Goal: Task Accomplishment & Management: Use online tool/utility

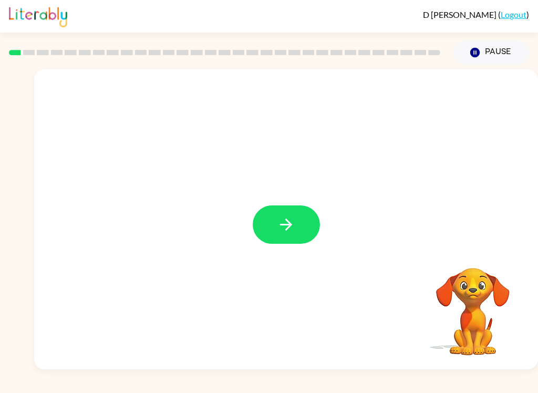
click at [291, 227] on icon "button" at bounding box center [286, 225] width 12 height 12
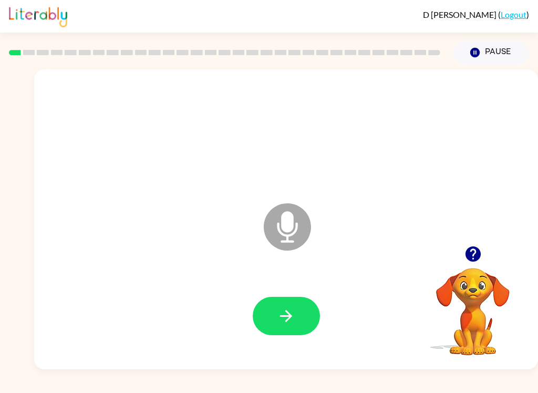
click at [286, 316] on icon "button" at bounding box center [286, 316] width 12 height 12
click at [298, 300] on button "button" at bounding box center [286, 316] width 67 height 38
click at [292, 319] on icon "button" at bounding box center [286, 316] width 18 height 18
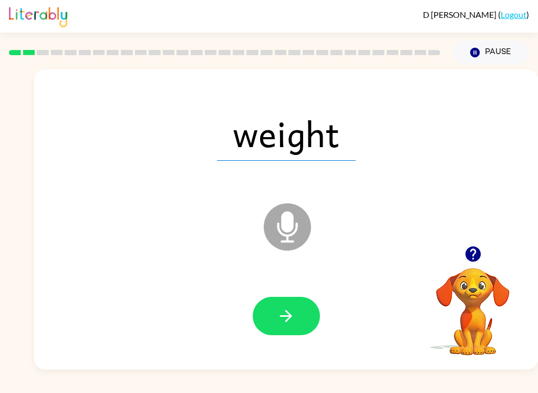
click at [300, 319] on button "button" at bounding box center [286, 316] width 67 height 38
click at [304, 312] on button "button" at bounding box center [286, 316] width 67 height 38
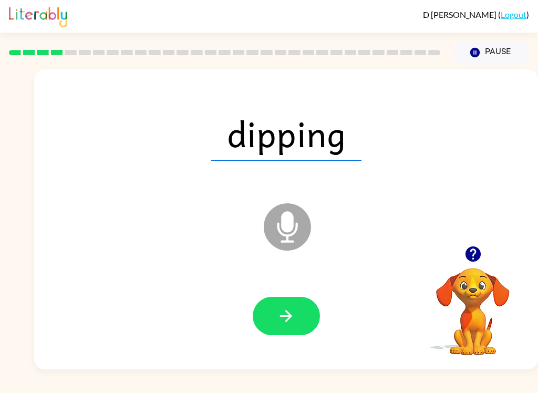
click at [293, 315] on icon "button" at bounding box center [286, 316] width 18 height 18
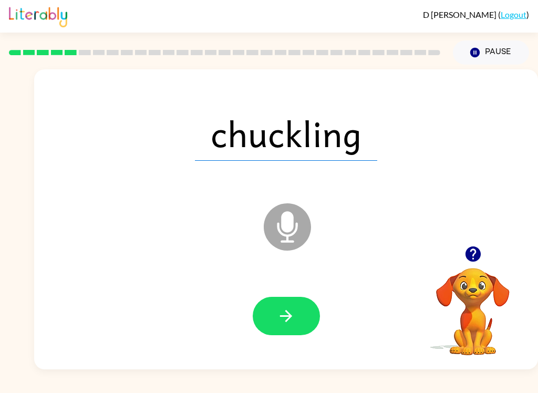
click at [289, 312] on icon "button" at bounding box center [286, 316] width 18 height 18
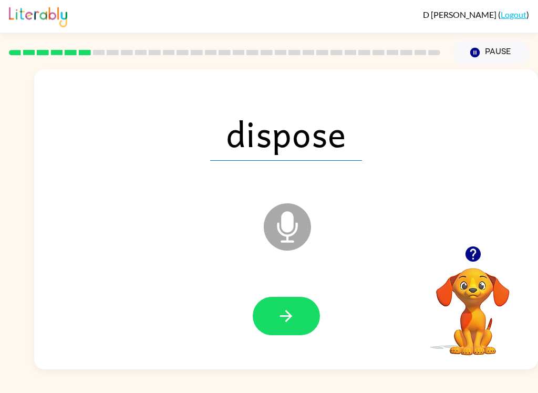
click at [295, 314] on icon "button" at bounding box center [286, 316] width 18 height 18
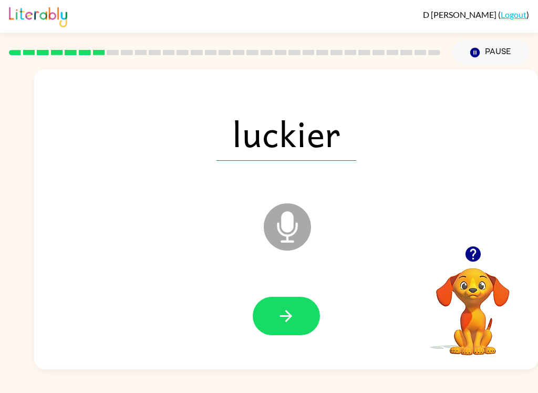
click at [309, 315] on button "button" at bounding box center [286, 316] width 67 height 38
click at [291, 325] on icon "button" at bounding box center [286, 316] width 18 height 18
click at [310, 321] on button "button" at bounding box center [286, 316] width 67 height 38
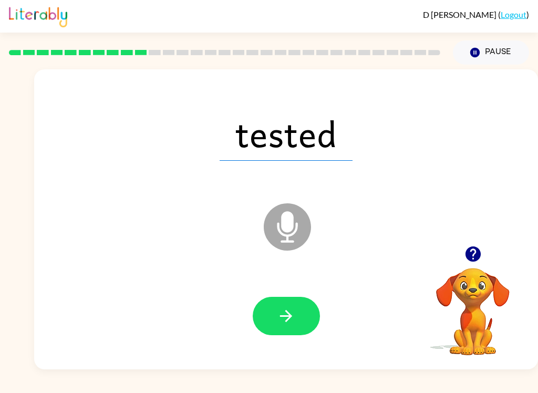
click at [300, 309] on button "button" at bounding box center [286, 316] width 67 height 38
click at [294, 317] on icon "button" at bounding box center [286, 316] width 18 height 18
click at [291, 308] on icon "button" at bounding box center [286, 316] width 18 height 18
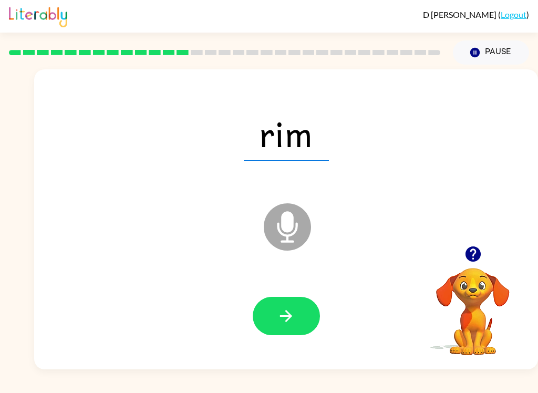
click at [302, 321] on button "button" at bounding box center [286, 316] width 67 height 38
click at [286, 318] on icon "button" at bounding box center [286, 316] width 18 height 18
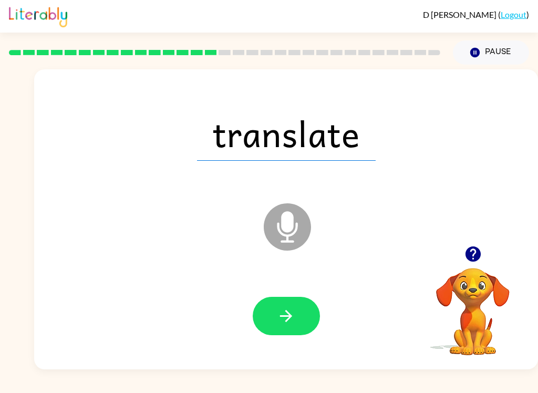
click at [285, 310] on icon "button" at bounding box center [286, 316] width 18 height 18
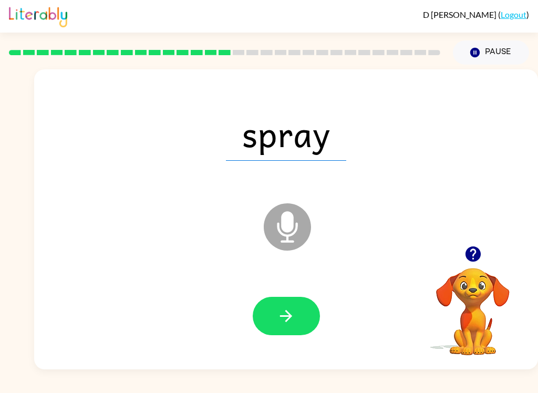
click at [301, 329] on button "button" at bounding box center [286, 316] width 67 height 38
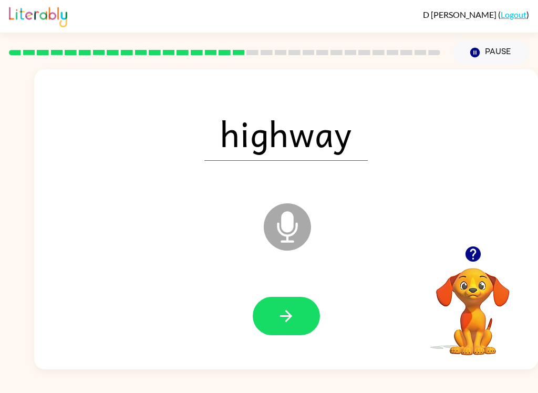
click at [286, 321] on icon "button" at bounding box center [286, 316] width 18 height 18
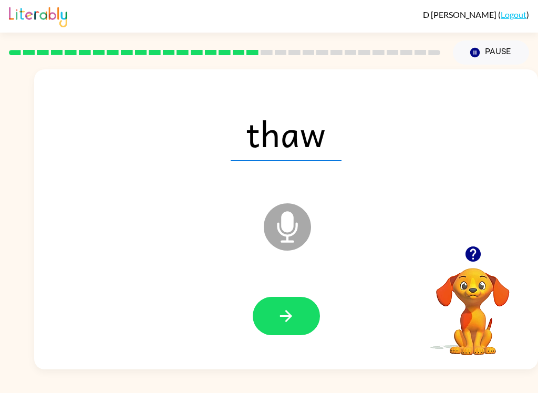
click at [294, 319] on icon "button" at bounding box center [286, 316] width 18 height 18
click at [280, 304] on button "button" at bounding box center [286, 316] width 67 height 38
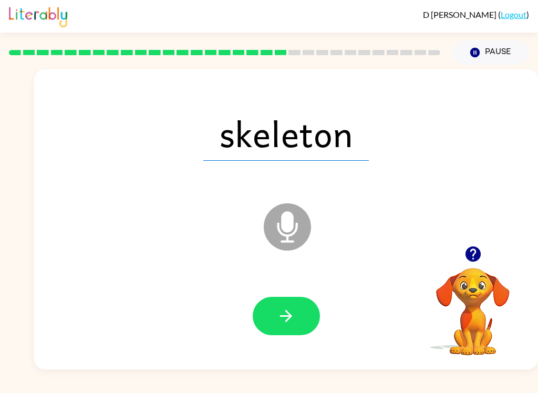
click at [296, 314] on button "button" at bounding box center [286, 316] width 67 height 38
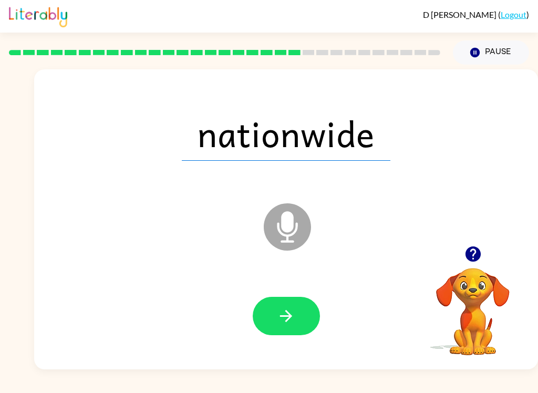
click at [293, 321] on icon "button" at bounding box center [286, 316] width 18 height 18
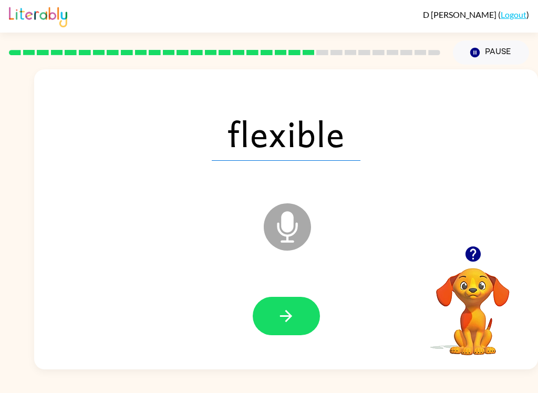
click at [292, 316] on icon "button" at bounding box center [286, 316] width 12 height 12
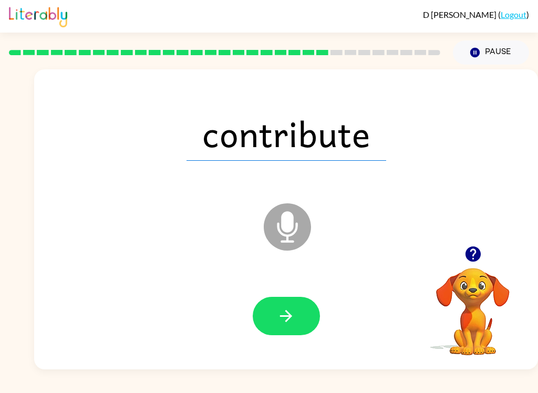
click at [292, 313] on icon "button" at bounding box center [286, 316] width 18 height 18
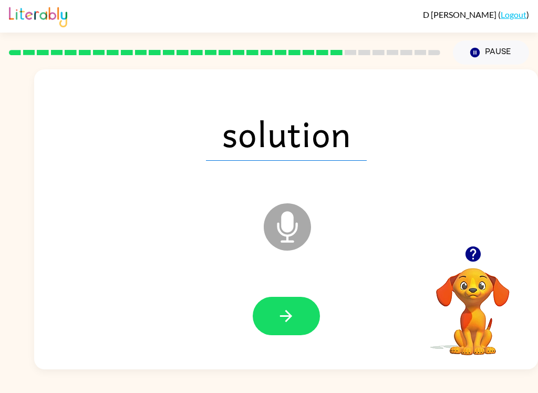
click at [298, 321] on button "button" at bounding box center [286, 316] width 67 height 38
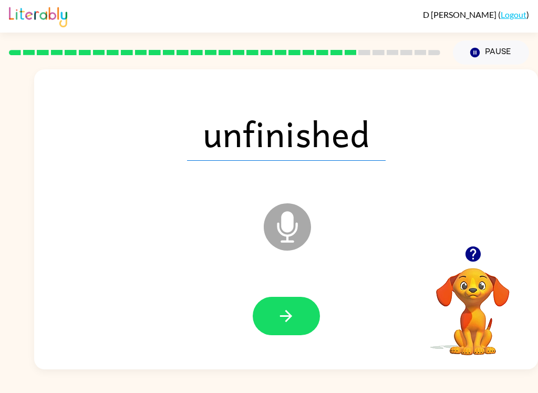
click at [268, 308] on button "button" at bounding box center [286, 316] width 67 height 38
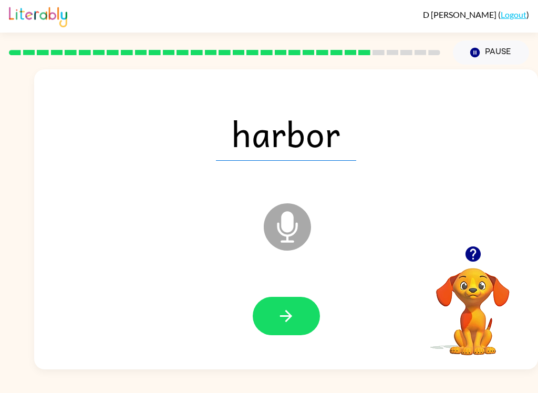
click at [278, 315] on icon "button" at bounding box center [286, 316] width 18 height 18
click at [301, 319] on button "button" at bounding box center [286, 316] width 67 height 38
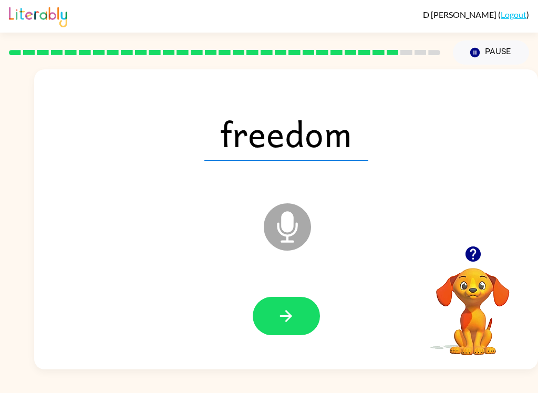
click at [303, 306] on button "button" at bounding box center [286, 316] width 67 height 38
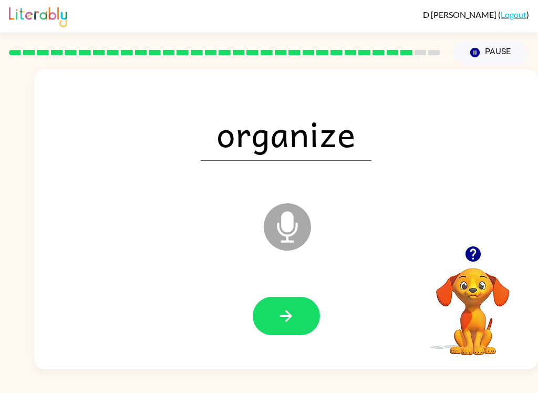
click at [303, 315] on button "button" at bounding box center [286, 316] width 67 height 38
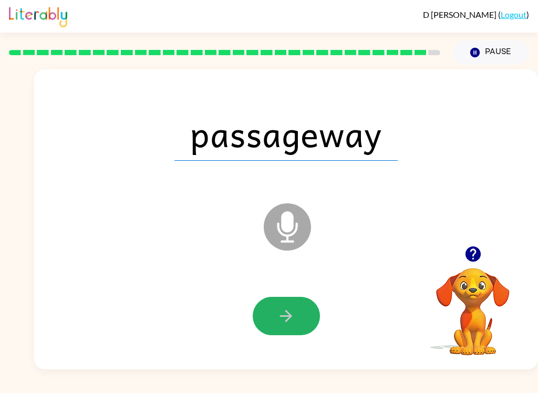
click at [293, 312] on icon "button" at bounding box center [286, 316] width 18 height 18
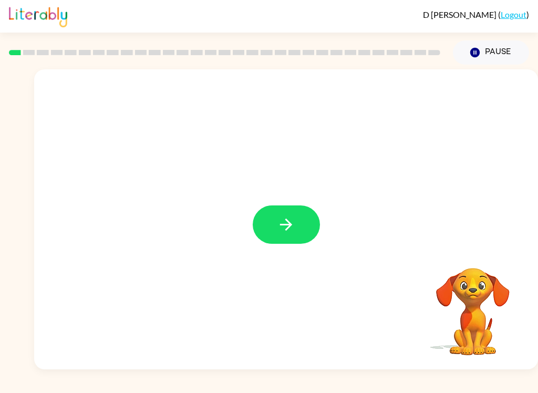
click at [301, 199] on div at bounding box center [286, 219] width 504 height 300
click at [292, 217] on icon "button" at bounding box center [286, 225] width 18 height 18
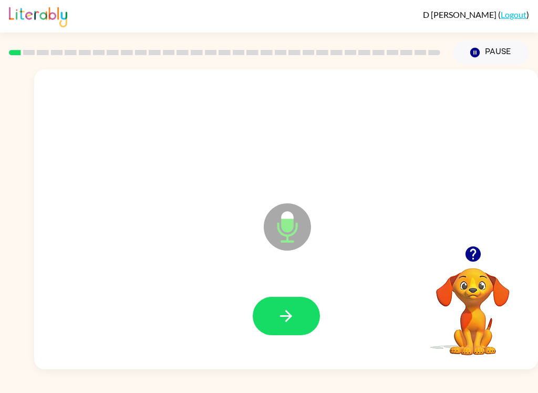
click at [304, 312] on button "button" at bounding box center [286, 316] width 67 height 38
click at [288, 315] on icon "button" at bounding box center [286, 316] width 18 height 18
click at [310, 298] on div at bounding box center [286, 316] width 67 height 38
click at [296, 315] on button "button" at bounding box center [286, 316] width 67 height 38
click at [305, 311] on button "button" at bounding box center [286, 316] width 67 height 38
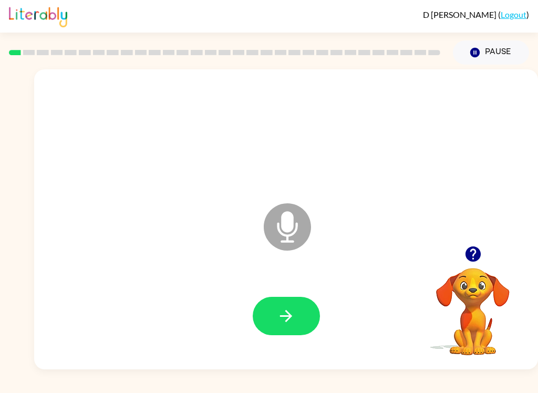
click at [300, 312] on button "button" at bounding box center [286, 316] width 67 height 38
click at [296, 315] on button "button" at bounding box center [286, 316] width 67 height 38
click at [295, 311] on icon "button" at bounding box center [286, 316] width 18 height 18
click at [294, 308] on icon "button" at bounding box center [286, 316] width 18 height 18
click at [300, 331] on button "button" at bounding box center [286, 316] width 67 height 38
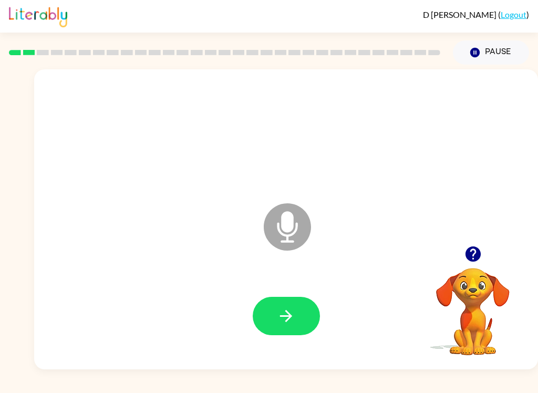
click at [288, 315] on icon "button" at bounding box center [286, 316] width 18 height 18
click at [309, 315] on button "button" at bounding box center [286, 316] width 67 height 38
click at [294, 320] on icon "button" at bounding box center [286, 316] width 18 height 18
click at [290, 319] on icon "button" at bounding box center [286, 316] width 12 height 12
click at [303, 321] on button "button" at bounding box center [286, 316] width 67 height 38
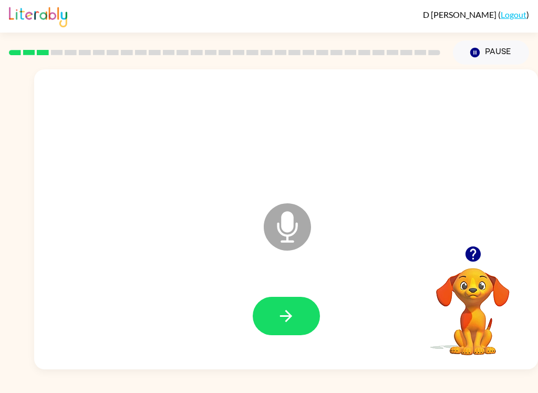
click at [296, 322] on button "button" at bounding box center [286, 316] width 67 height 38
click at [312, 329] on button "button" at bounding box center [286, 316] width 67 height 38
click at [310, 323] on button "button" at bounding box center [286, 316] width 67 height 38
click at [300, 315] on button "button" at bounding box center [286, 316] width 67 height 38
click at [290, 323] on icon "button" at bounding box center [286, 316] width 18 height 18
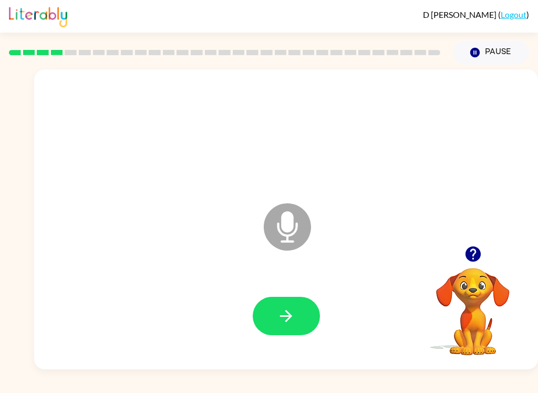
click at [287, 315] on icon "button" at bounding box center [286, 316] width 18 height 18
click at [287, 311] on icon "button" at bounding box center [286, 316] width 18 height 18
click at [281, 313] on icon "button" at bounding box center [286, 316] width 18 height 18
click at [306, 330] on button "button" at bounding box center [286, 316] width 67 height 38
click at [285, 322] on icon "button" at bounding box center [286, 316] width 18 height 18
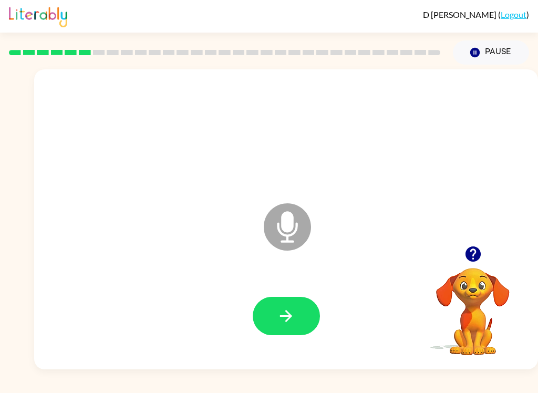
click at [298, 319] on button "button" at bounding box center [286, 316] width 67 height 38
click at [286, 306] on button "button" at bounding box center [286, 316] width 67 height 38
click at [295, 301] on button "button" at bounding box center [286, 316] width 67 height 38
click at [299, 307] on button "button" at bounding box center [286, 316] width 67 height 38
click at [288, 311] on icon "button" at bounding box center [286, 316] width 18 height 18
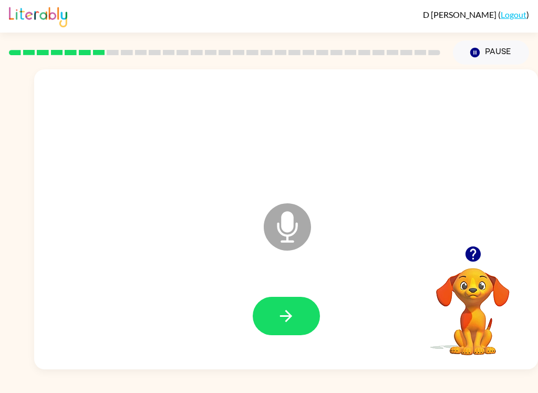
click at [298, 314] on button "button" at bounding box center [286, 316] width 67 height 38
click at [304, 303] on button "button" at bounding box center [286, 316] width 67 height 38
click at [299, 335] on button "button" at bounding box center [286, 316] width 67 height 38
click at [294, 311] on icon "button" at bounding box center [286, 316] width 18 height 18
click at [296, 308] on button "button" at bounding box center [286, 316] width 67 height 38
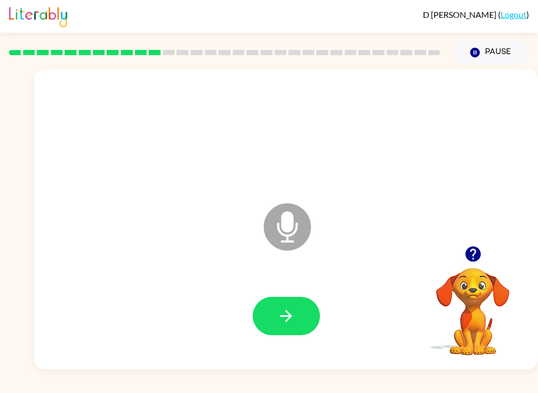
click at [295, 332] on button "button" at bounding box center [286, 316] width 67 height 38
click at [283, 304] on button "button" at bounding box center [286, 316] width 67 height 38
click at [290, 305] on button "button" at bounding box center [286, 316] width 67 height 38
click at [308, 300] on button "button" at bounding box center [286, 316] width 67 height 38
click at [280, 335] on button "button" at bounding box center [286, 316] width 67 height 38
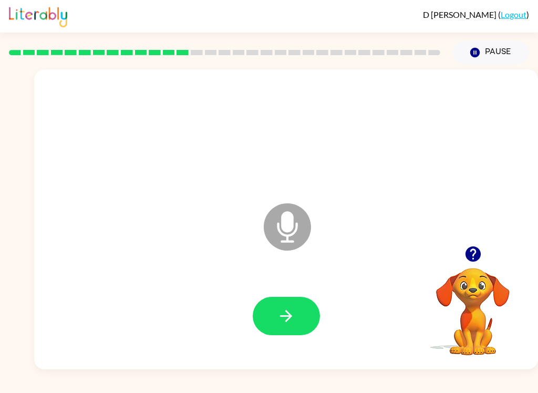
click at [303, 319] on button "button" at bounding box center [286, 316] width 67 height 38
click at [298, 329] on button "button" at bounding box center [286, 316] width 67 height 38
click at [297, 326] on button "button" at bounding box center [286, 316] width 67 height 38
click at [276, 316] on button "button" at bounding box center [286, 316] width 67 height 38
click at [264, 333] on button "button" at bounding box center [286, 316] width 67 height 38
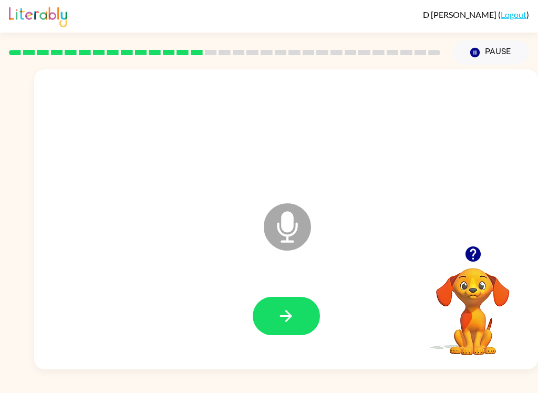
click at [292, 318] on icon "button" at bounding box center [286, 316] width 18 height 18
click at [308, 331] on button "button" at bounding box center [286, 316] width 67 height 38
click at [311, 310] on button "button" at bounding box center [286, 316] width 67 height 38
click at [295, 317] on button "button" at bounding box center [286, 316] width 67 height 38
click at [296, 312] on button "button" at bounding box center [286, 316] width 67 height 38
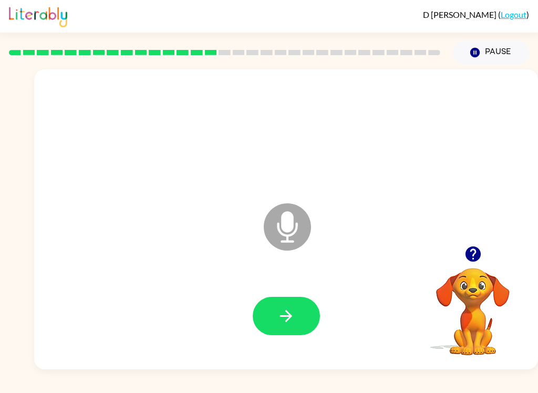
click at [291, 313] on icon "button" at bounding box center [286, 316] width 18 height 18
click at [302, 314] on button "button" at bounding box center [286, 316] width 67 height 38
click at [295, 300] on button "button" at bounding box center [286, 316] width 67 height 38
click at [311, 329] on button "button" at bounding box center [286, 316] width 67 height 38
click at [294, 320] on icon "button" at bounding box center [286, 316] width 18 height 18
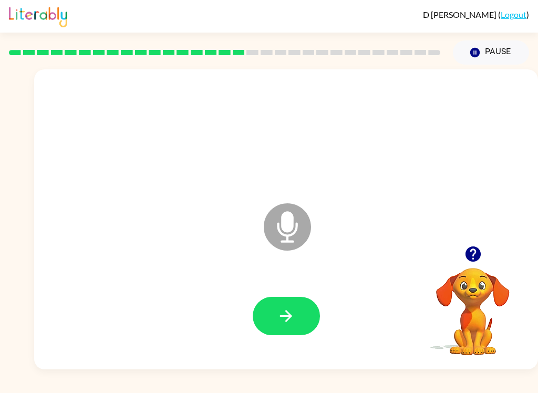
click at [292, 312] on icon "button" at bounding box center [286, 316] width 18 height 18
click at [288, 324] on icon "button" at bounding box center [286, 316] width 18 height 18
click at [281, 308] on icon "button" at bounding box center [286, 316] width 18 height 18
click at [284, 288] on div at bounding box center [286, 316] width 483 height 86
click at [266, 312] on button "button" at bounding box center [286, 316] width 67 height 38
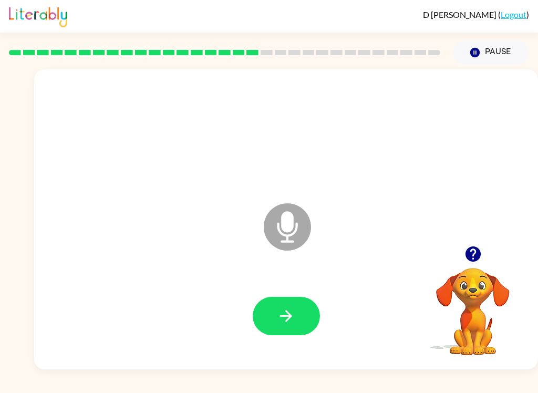
click at [300, 327] on button "button" at bounding box center [286, 316] width 67 height 38
click at [301, 323] on button "button" at bounding box center [286, 316] width 67 height 38
click at [294, 319] on icon "button" at bounding box center [286, 316] width 18 height 18
click at [287, 314] on icon "button" at bounding box center [286, 316] width 18 height 18
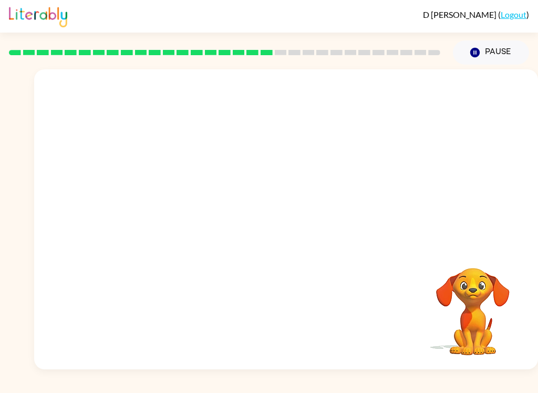
click at [394, 388] on div "D Goldberg ( Logout ) Pause Pause Your browser must support playing .mp4 files …" at bounding box center [269, 196] width 538 height 393
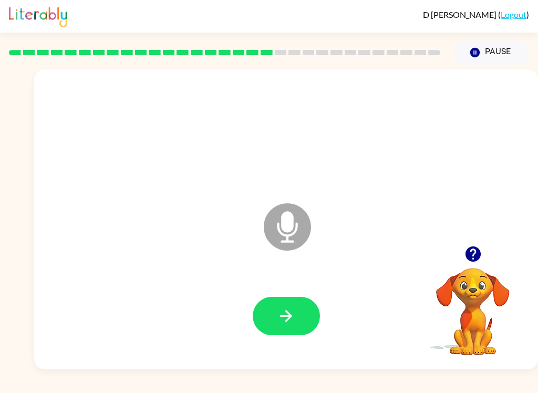
click at [291, 315] on icon "button" at bounding box center [286, 316] width 12 height 12
click at [276, 329] on button "button" at bounding box center [286, 316] width 67 height 38
click at [286, 308] on icon "button" at bounding box center [286, 316] width 18 height 18
click at [316, 306] on button "button" at bounding box center [286, 316] width 67 height 38
click at [284, 312] on icon "button" at bounding box center [286, 316] width 18 height 18
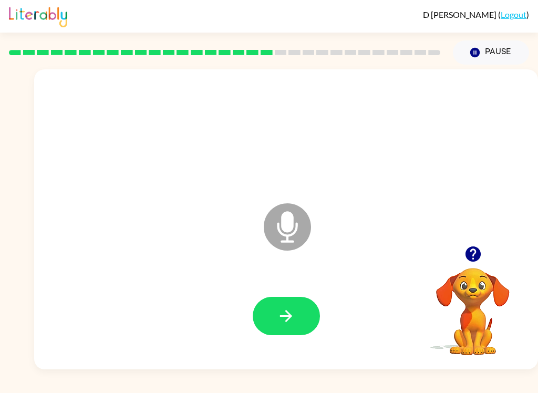
click at [298, 318] on button "button" at bounding box center [286, 316] width 67 height 38
click at [294, 319] on icon "button" at bounding box center [286, 316] width 18 height 18
click at [303, 309] on button "button" at bounding box center [286, 316] width 67 height 38
click at [293, 305] on button "button" at bounding box center [286, 316] width 67 height 38
click at [298, 323] on button "button" at bounding box center [286, 316] width 67 height 38
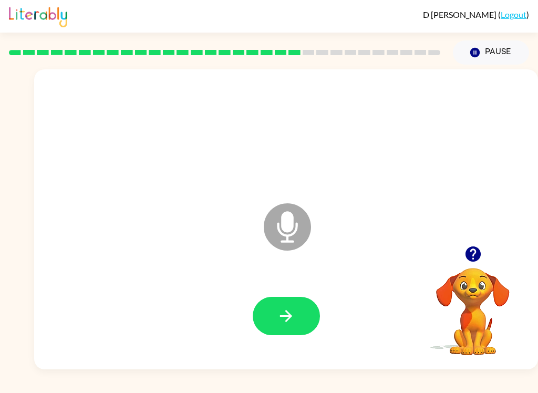
click at [473, 254] on icon "button" at bounding box center [472, 254] width 15 height 15
click at [294, 329] on button "button" at bounding box center [286, 316] width 67 height 38
click at [300, 303] on button "button" at bounding box center [286, 316] width 67 height 38
click at [296, 321] on button "button" at bounding box center [286, 316] width 67 height 38
click at [285, 312] on icon "button" at bounding box center [286, 316] width 18 height 18
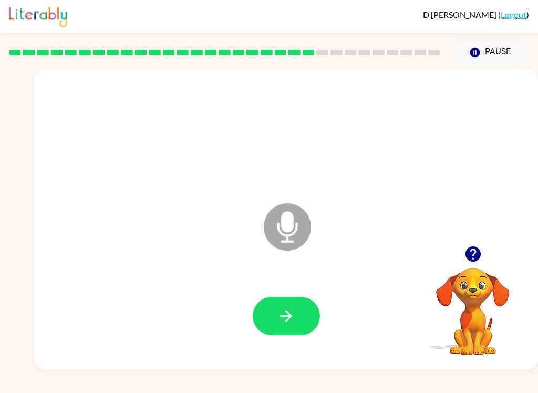
click at [299, 309] on button "button" at bounding box center [286, 316] width 67 height 38
click at [290, 325] on icon "button" at bounding box center [286, 316] width 18 height 18
click at [296, 321] on button "button" at bounding box center [286, 316] width 67 height 38
click at [302, 316] on button "button" at bounding box center [286, 316] width 67 height 38
click at [268, 335] on button "button" at bounding box center [286, 316] width 67 height 38
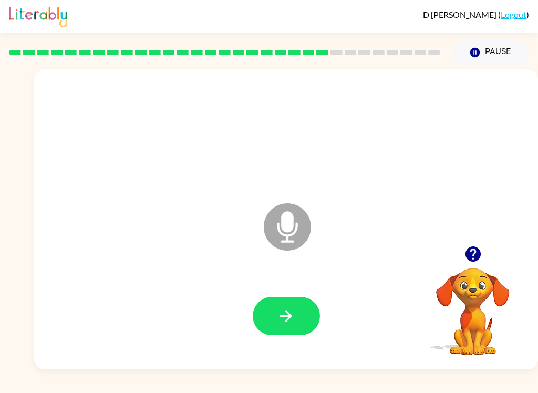
click at [303, 311] on button "button" at bounding box center [286, 316] width 67 height 38
click at [311, 308] on button "button" at bounding box center [286, 316] width 67 height 38
click at [305, 323] on button "button" at bounding box center [286, 316] width 67 height 38
click at [480, 62] on button "Pause Pause" at bounding box center [491, 52] width 76 height 24
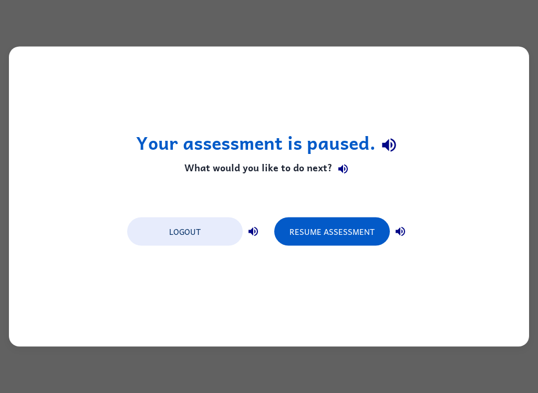
click at [376, 223] on button "Resume Assessment" at bounding box center [332, 232] width 116 height 28
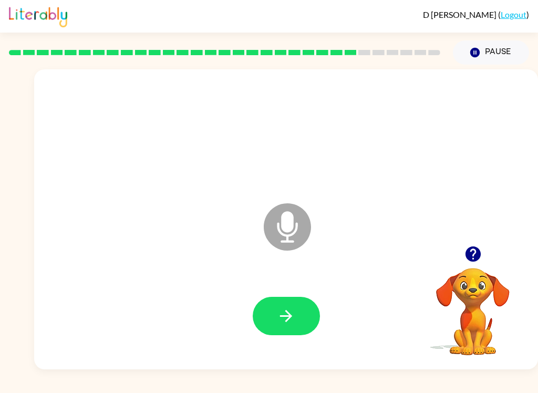
click at [292, 300] on button "button" at bounding box center [286, 316] width 67 height 38
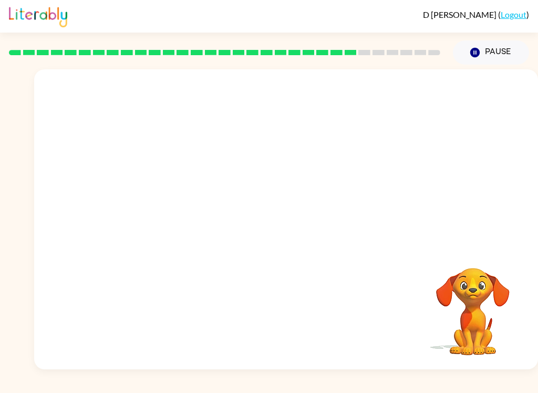
click at [488, 50] on button "Pause Pause" at bounding box center [491, 52] width 76 height 24
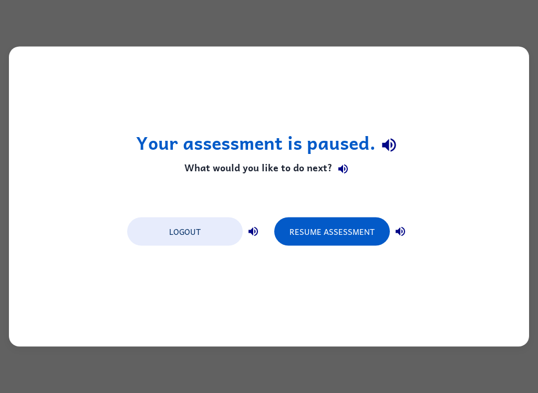
click at [352, 224] on button "Resume Assessment" at bounding box center [332, 232] width 116 height 28
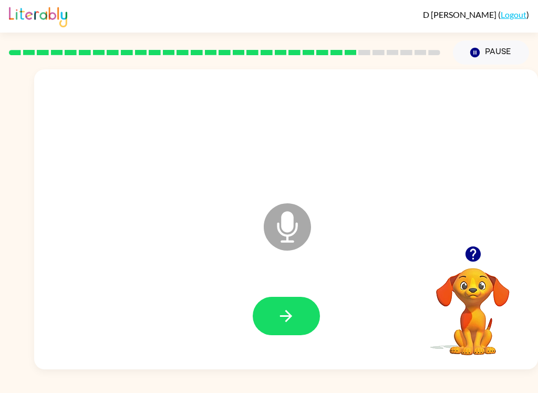
click at [320, 315] on button "button" at bounding box center [286, 316] width 67 height 38
click at [295, 312] on icon "button" at bounding box center [286, 316] width 18 height 18
click at [222, 340] on div at bounding box center [286, 316] width 483 height 86
click at [311, 319] on button "button" at bounding box center [286, 316] width 67 height 38
click at [282, 309] on icon "button" at bounding box center [286, 316] width 18 height 18
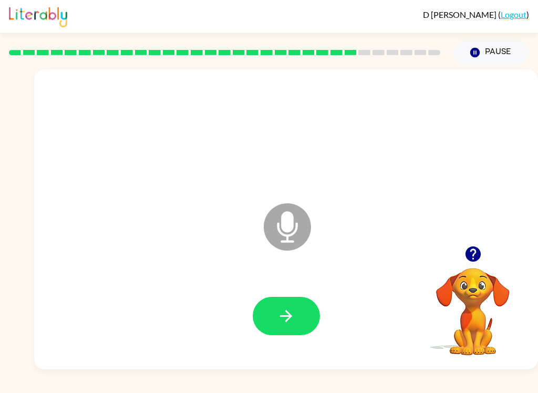
click at [283, 305] on button "button" at bounding box center [286, 316] width 67 height 38
click at [291, 291] on div at bounding box center [286, 316] width 483 height 86
click at [285, 315] on icon "button" at bounding box center [286, 316] width 18 height 18
click at [286, 309] on icon "button" at bounding box center [286, 316] width 18 height 18
click at [293, 310] on icon "button" at bounding box center [286, 316] width 18 height 18
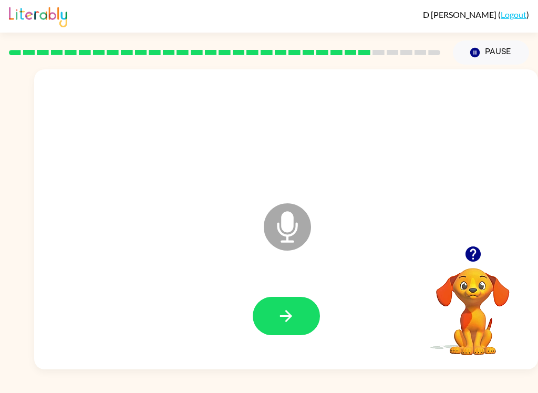
click at [293, 319] on icon "button" at bounding box center [286, 316] width 18 height 18
click at [290, 343] on div at bounding box center [286, 316] width 483 height 86
click at [304, 314] on button "button" at bounding box center [286, 316] width 67 height 38
click at [309, 320] on button "button" at bounding box center [286, 316] width 67 height 38
click at [289, 310] on icon "button" at bounding box center [286, 316] width 18 height 18
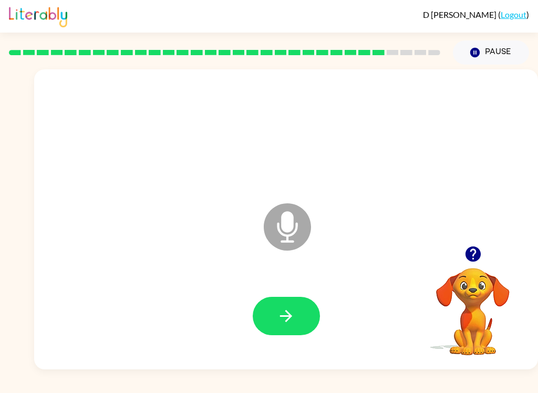
click at [274, 328] on button "button" at bounding box center [286, 316] width 67 height 38
click at [281, 318] on icon "button" at bounding box center [286, 316] width 18 height 18
click at [481, 253] on icon "button" at bounding box center [473, 254] width 18 height 18
click at [297, 323] on button "button" at bounding box center [286, 316] width 67 height 38
click at [301, 314] on button "button" at bounding box center [286, 316] width 67 height 38
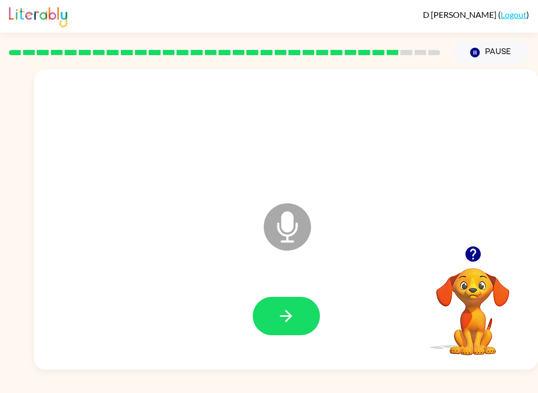
click at [283, 333] on button "button" at bounding box center [286, 316] width 67 height 38
click at [289, 304] on button "button" at bounding box center [286, 316] width 67 height 38
click at [290, 312] on icon "button" at bounding box center [286, 316] width 18 height 18
click at [286, 312] on icon "button" at bounding box center [286, 316] width 18 height 18
click at [308, 321] on button "button" at bounding box center [286, 316] width 67 height 38
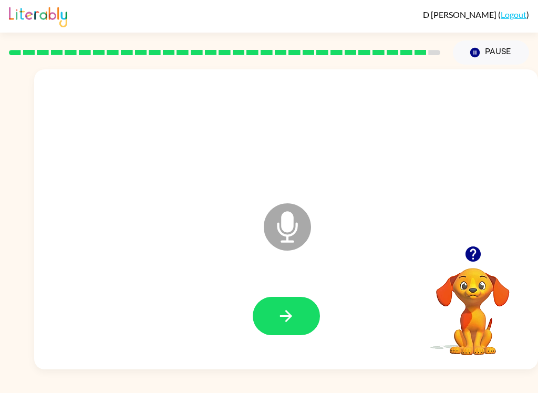
click at [293, 321] on icon "button" at bounding box center [286, 316] width 18 height 18
click at [294, 309] on icon "button" at bounding box center [286, 316] width 18 height 18
click at [311, 315] on button "button" at bounding box center [286, 316] width 67 height 38
click at [316, 308] on button "button" at bounding box center [286, 316] width 67 height 38
